Goal: Find contact information: Find contact information

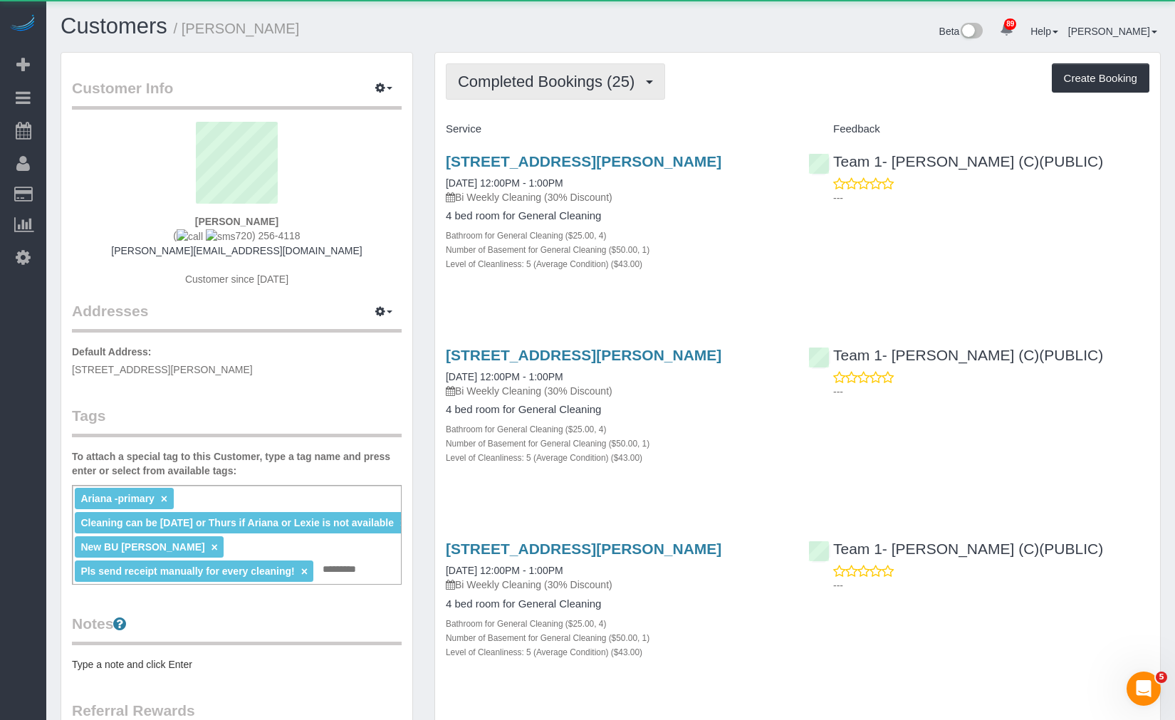
click at [608, 87] on span "Completed Bookings (25)" at bounding box center [550, 82] width 184 height 18
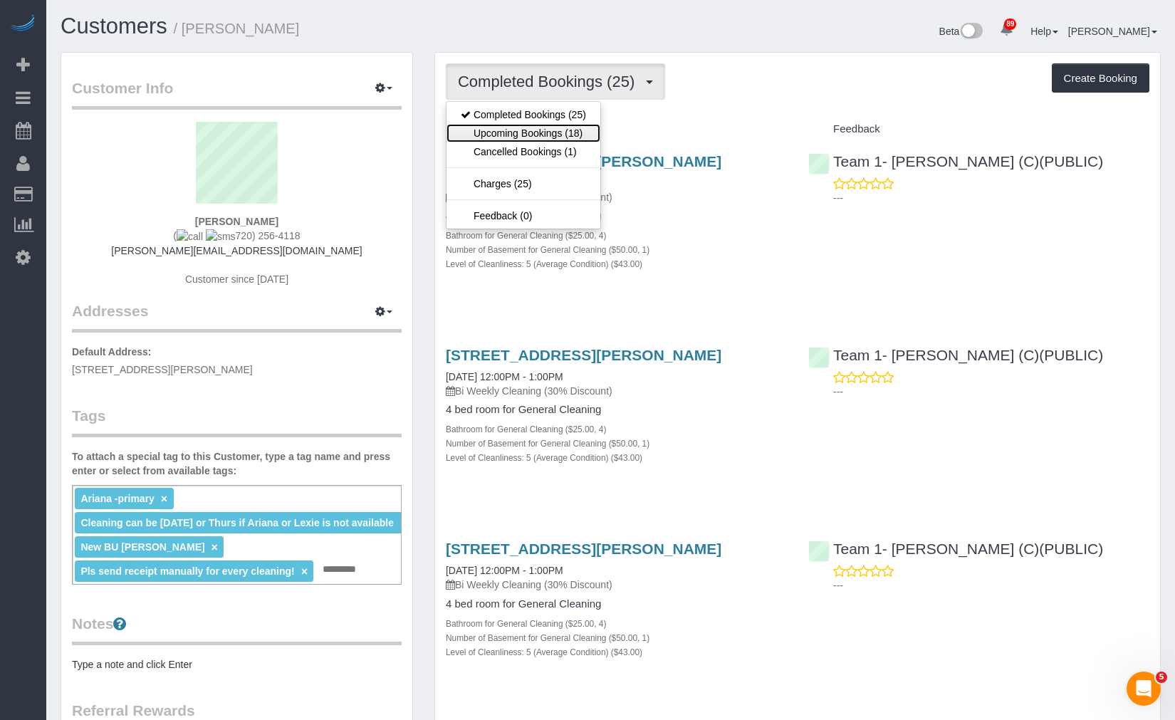
click at [575, 131] on link "Upcoming Bookings (18)" at bounding box center [523, 133] width 154 height 19
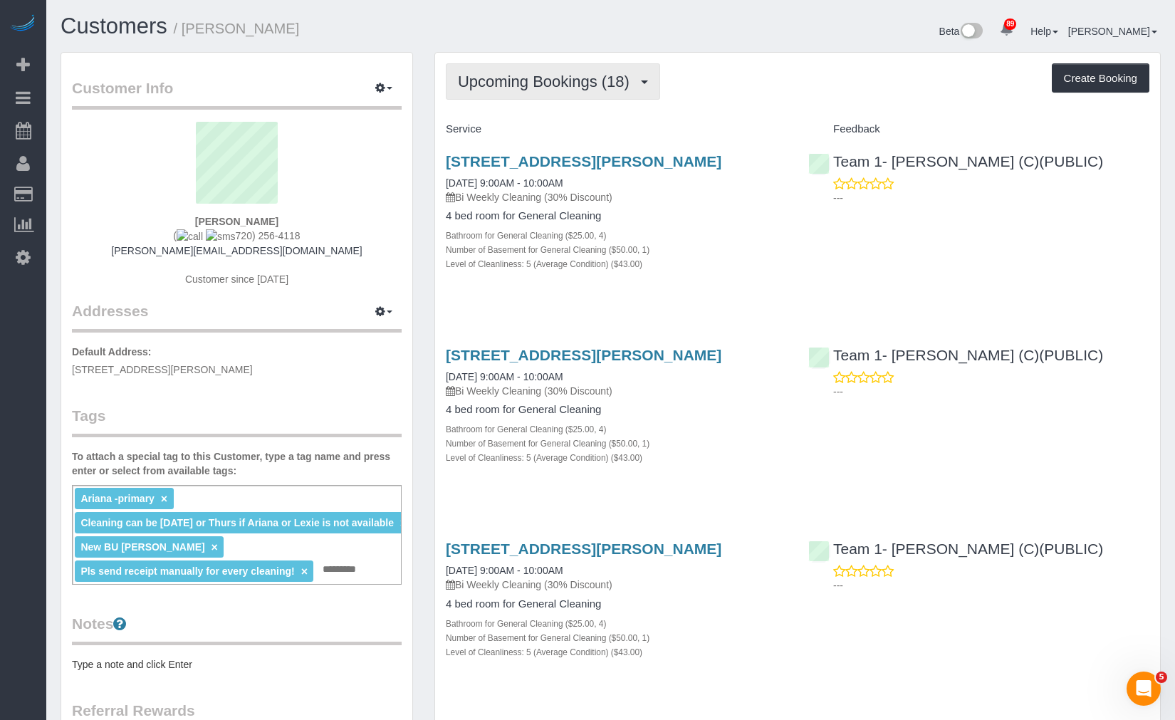
click at [594, 77] on span "Upcoming Bookings (18)" at bounding box center [547, 82] width 179 height 18
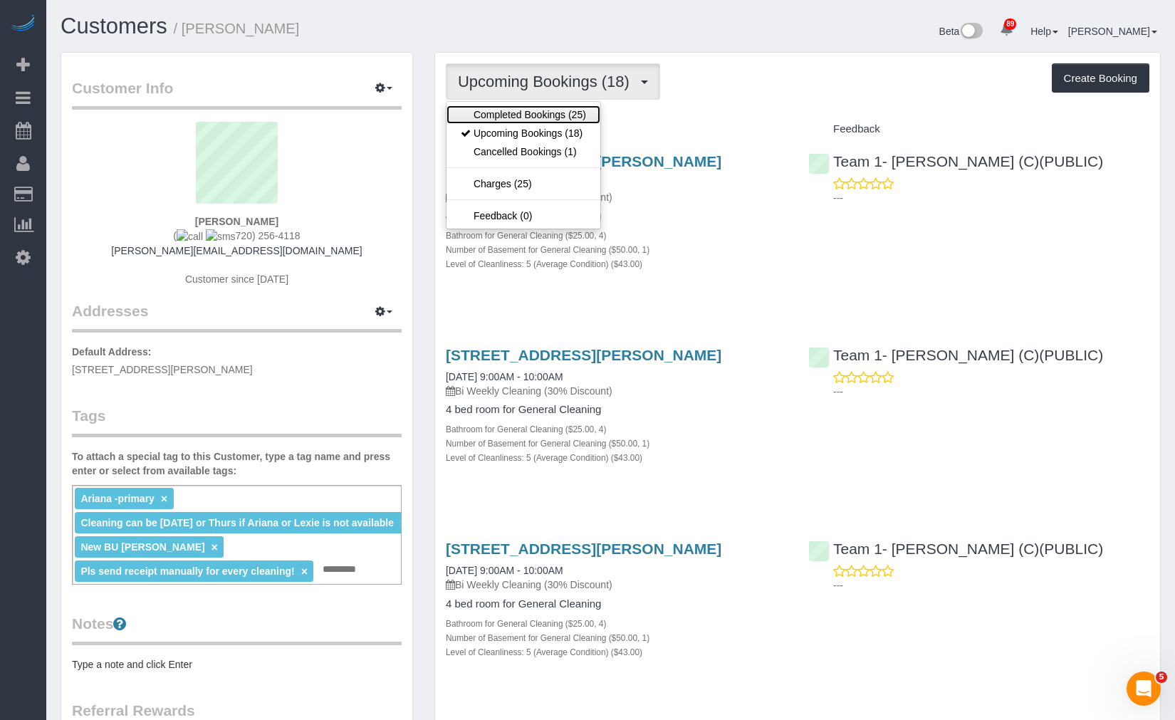
click at [578, 118] on link "Completed Bookings (25)" at bounding box center [523, 114] width 154 height 19
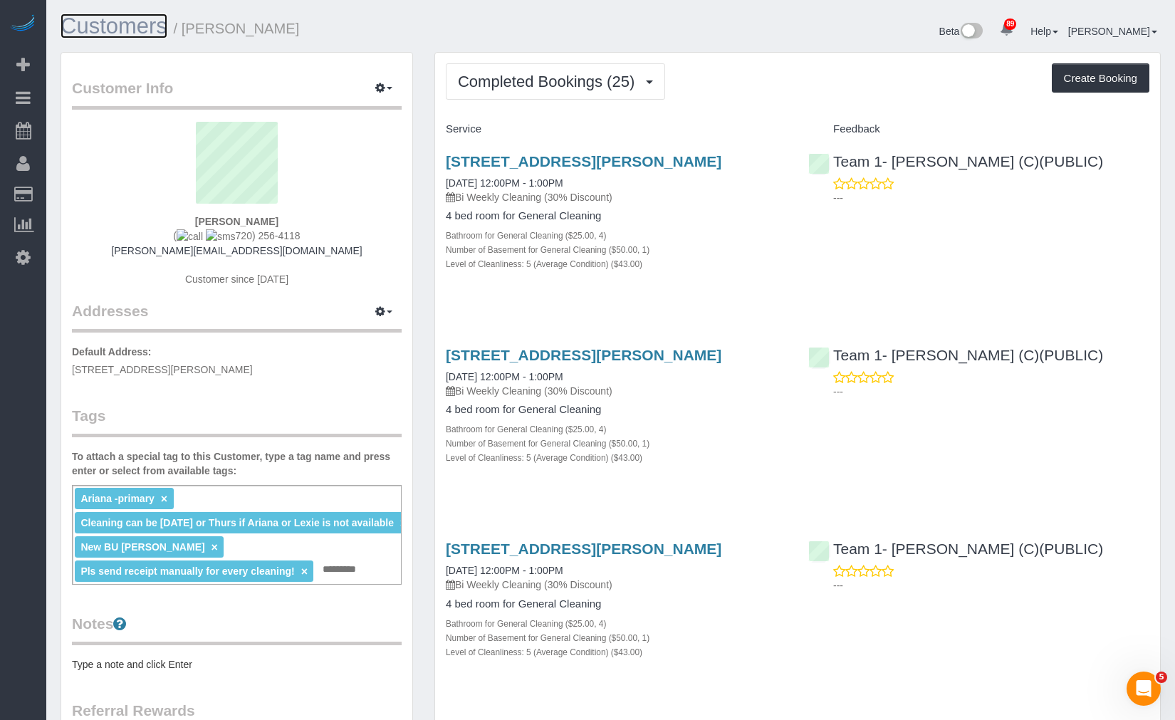
click at [93, 27] on link "Customers" at bounding box center [114, 26] width 107 height 25
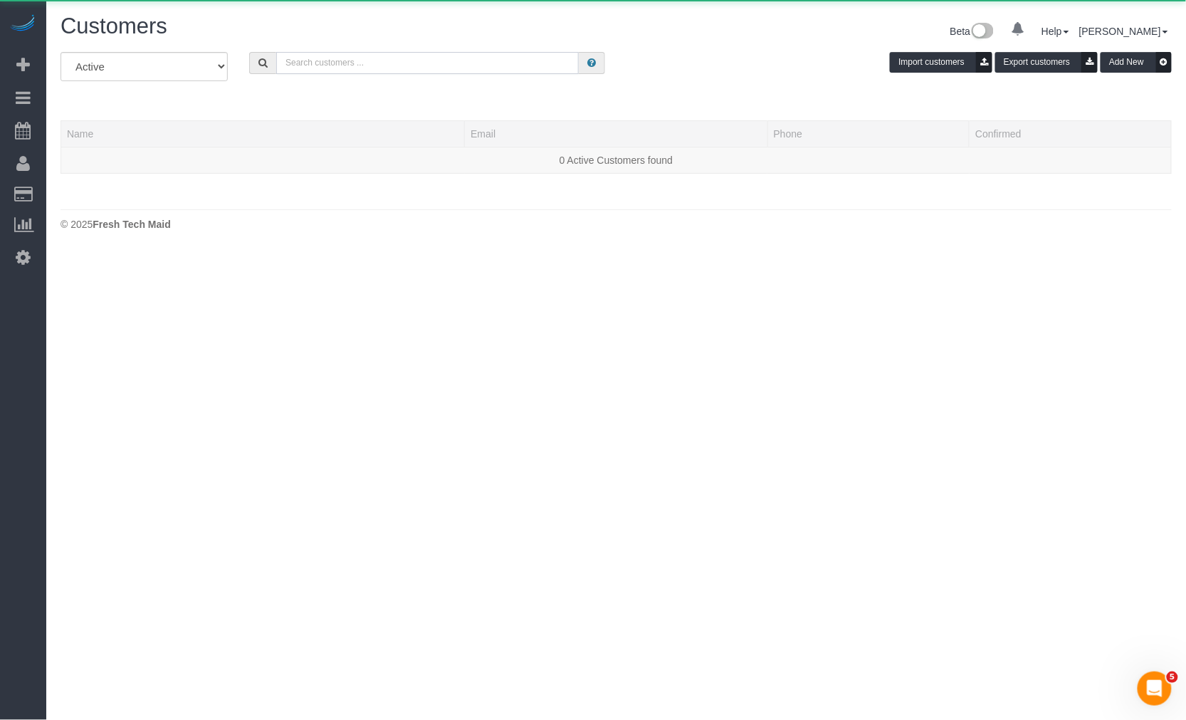
click at [457, 55] on input "text" at bounding box center [427, 63] width 303 height 22
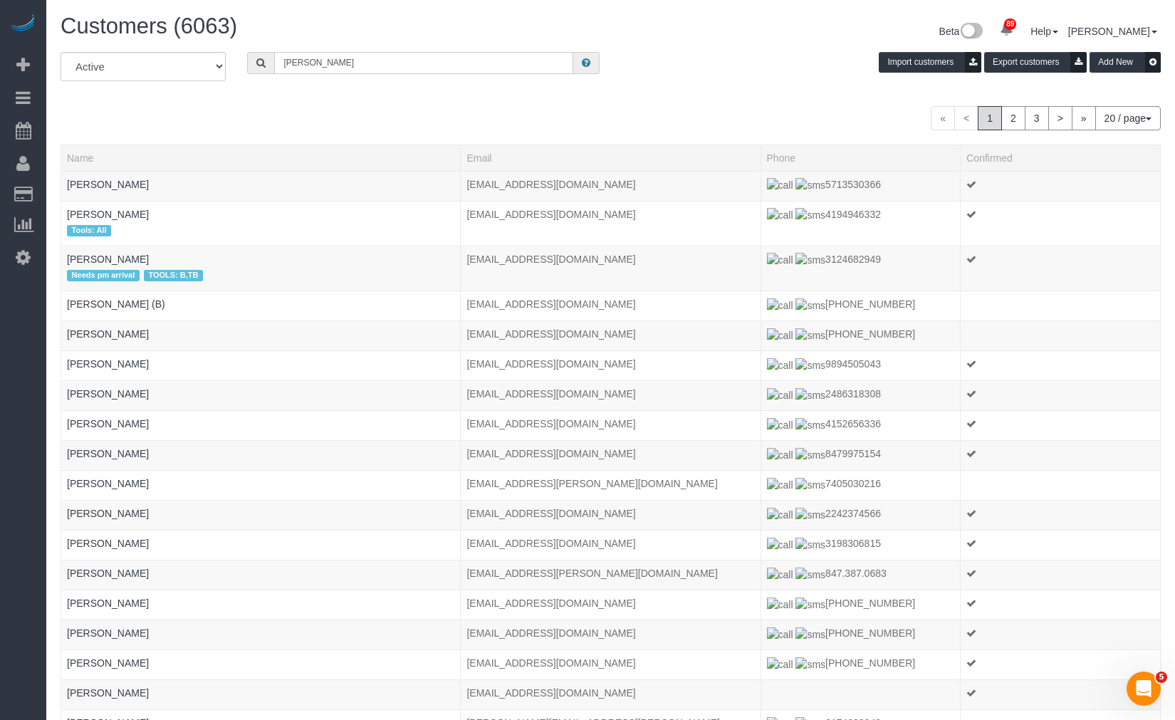
type input "[PERSON_NAME]"
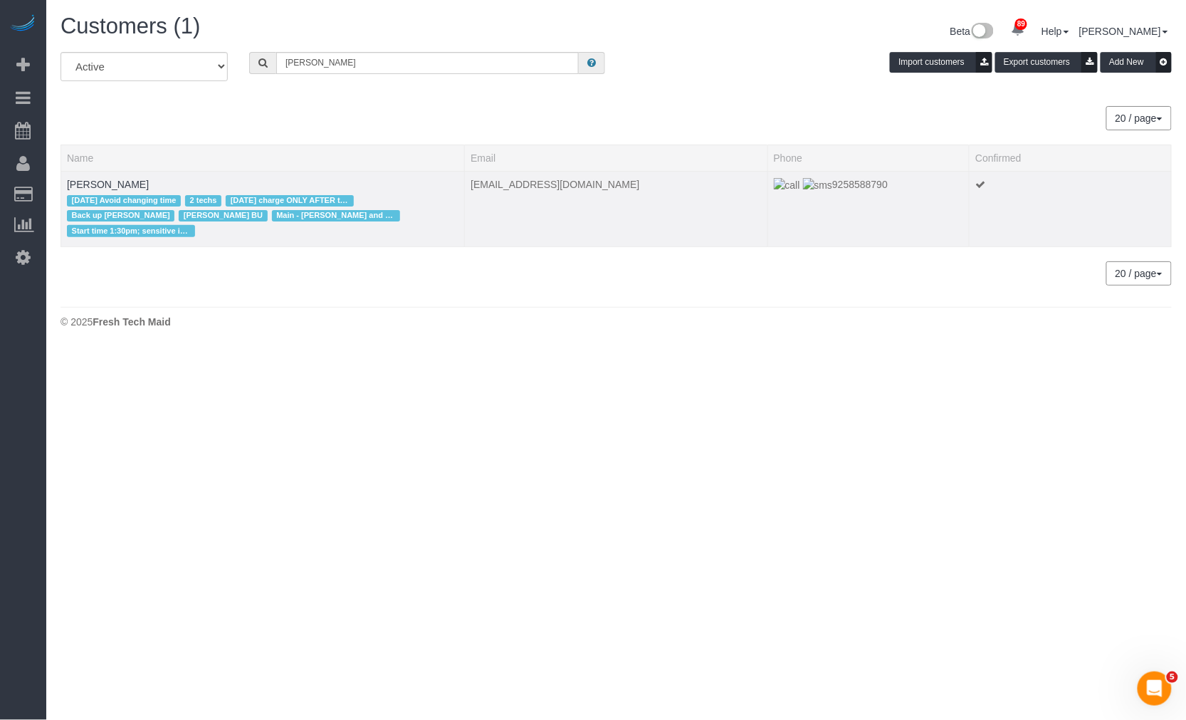
click at [122, 175] on td "[PERSON_NAME] [DATE] Avoid changing time 2 techs [DATE] charge ONLY AFTER the c…" at bounding box center [263, 208] width 404 height 75
click at [122, 180] on link "[PERSON_NAME]" at bounding box center [108, 184] width 82 height 11
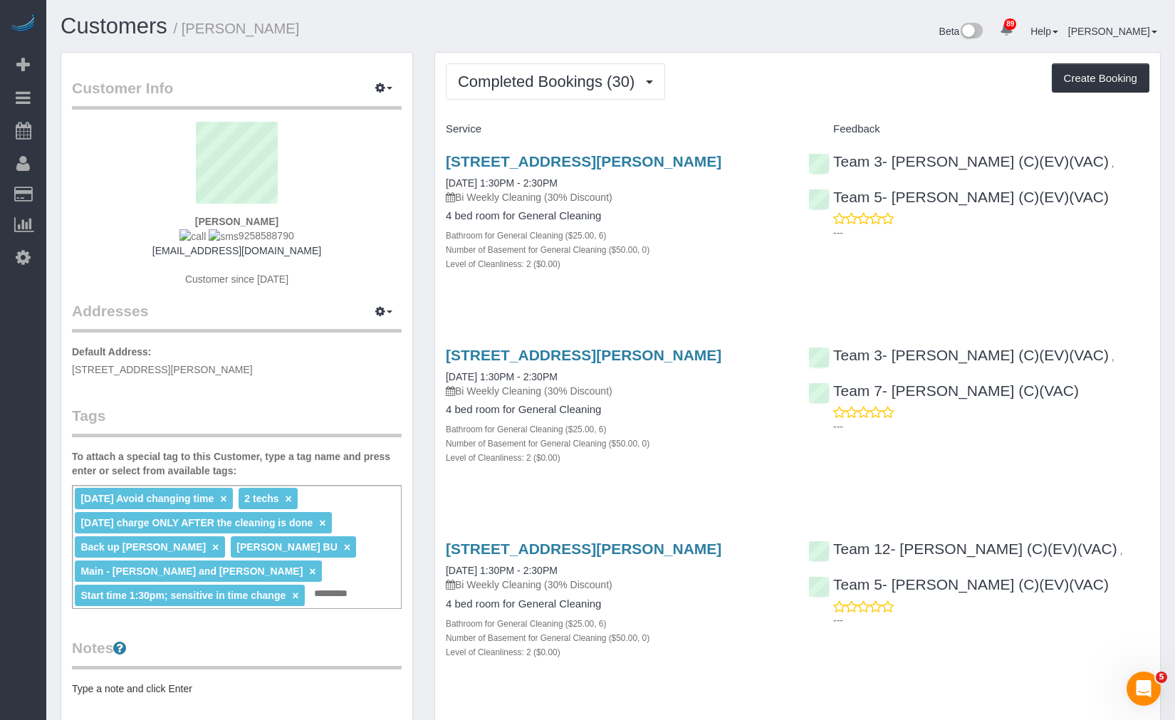
drag, startPoint x: 300, startPoint y: 231, endPoint x: 233, endPoint y: 237, distance: 67.9
click at [229, 236] on div "[PERSON_NAME] 9258588790 [EMAIL_ADDRESS][DOMAIN_NAME] Customer since [DATE]" at bounding box center [237, 211] width 330 height 179
copy span "9258588790"
